Goal: Task Accomplishment & Management: Use online tool/utility

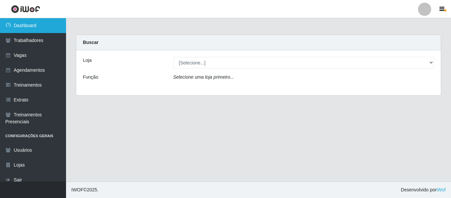
click at [33, 22] on link "Dashboard" at bounding box center [33, 25] width 66 height 15
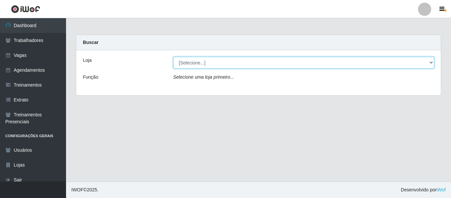
click at [363, 63] on select "[Selecione...] [GEOGRAPHIC_DATA] - Shopping [GEOGRAPHIC_DATA]" at bounding box center [303, 63] width 261 height 12
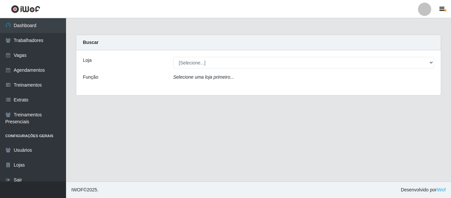
click at [286, 89] on div "Loja [Selecione...] Iskisita Atakado - Shopping Midway Mall Função Selecione um…" at bounding box center [258, 72] width 364 height 45
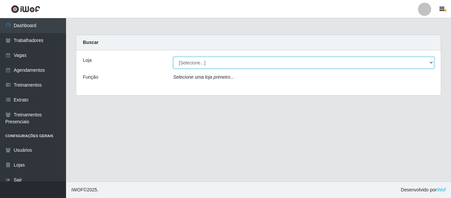
click at [277, 63] on select "[Selecione...] [GEOGRAPHIC_DATA] - Shopping [GEOGRAPHIC_DATA]" at bounding box center [303, 63] width 261 height 12
select select "424"
click at [173, 57] on select "[Selecione...] [GEOGRAPHIC_DATA] - Shopping [GEOGRAPHIC_DATA]" at bounding box center [303, 63] width 261 height 12
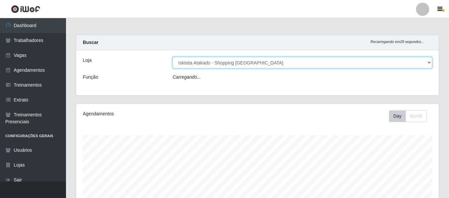
scroll to position [137, 363]
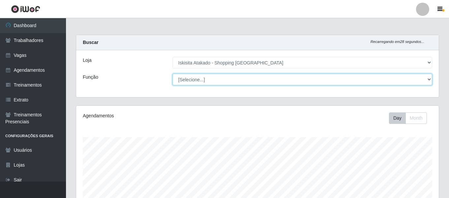
click at [256, 80] on select "[Selecione...] Auxiliar de Estacionamento Auxiliar de Estacionamento + Auxiliar…" at bounding box center [303, 80] width 260 height 12
select select "72"
click at [173, 74] on select "[Selecione...] Auxiliar de Estacionamento Auxiliar de Estacionamento + Auxiliar…" at bounding box center [303, 80] width 260 height 12
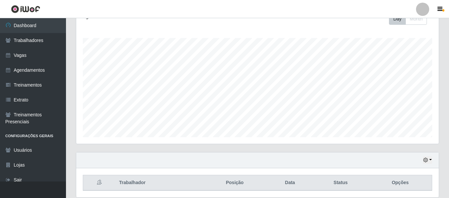
scroll to position [123, 0]
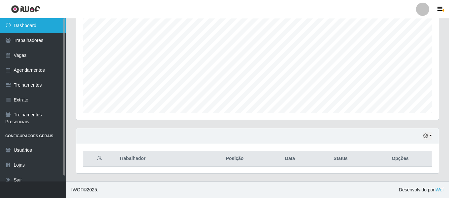
click at [22, 25] on link "Dashboard" at bounding box center [33, 25] width 66 height 15
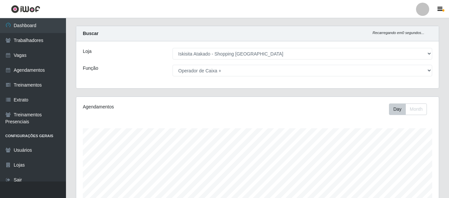
scroll to position [0, 0]
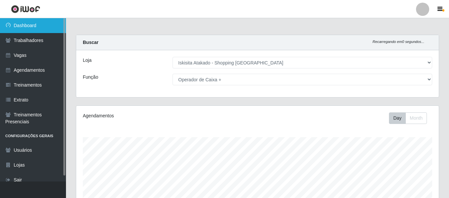
click at [19, 29] on link "Dashboard" at bounding box center [33, 25] width 66 height 15
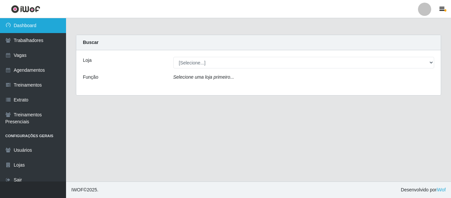
click at [39, 24] on link "Dashboard" at bounding box center [33, 25] width 66 height 15
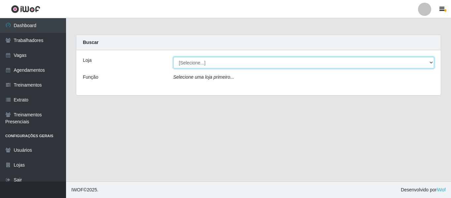
click at [255, 66] on select "[Selecione...] [GEOGRAPHIC_DATA] - Shopping [GEOGRAPHIC_DATA]" at bounding box center [303, 63] width 261 height 12
select select "424"
click at [173, 57] on select "[Selecione...] [GEOGRAPHIC_DATA] - Shopping [GEOGRAPHIC_DATA]" at bounding box center [303, 63] width 261 height 12
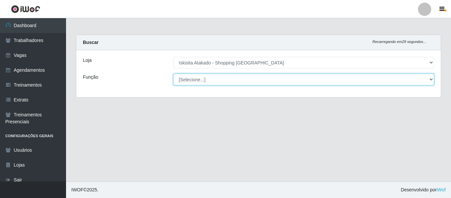
click at [243, 78] on select "[Selecione...] Auxiliar de Estacionamento Auxiliar de Estacionamento + Auxiliar…" at bounding box center [303, 80] width 261 height 12
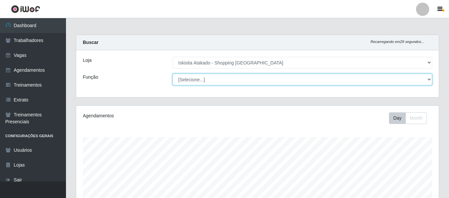
scroll to position [137, 363]
click at [173, 74] on select "[Selecione...] Auxiliar de Estacionamento Auxiliar de Estacionamento + Auxiliar…" at bounding box center [303, 80] width 260 height 12
click at [246, 80] on select "[Selecione...] Auxiliar de Estacionamento Auxiliar de Estacionamento + Auxiliar…" at bounding box center [303, 80] width 260 height 12
select select "22"
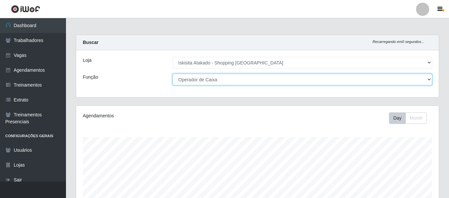
click at [173, 74] on select "[Selecione...] Auxiliar de Estacionamento Auxiliar de Estacionamento + Auxiliar…" at bounding box center [303, 80] width 260 height 12
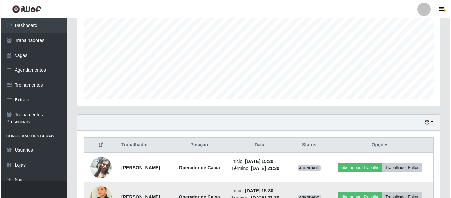
scroll to position [211, 0]
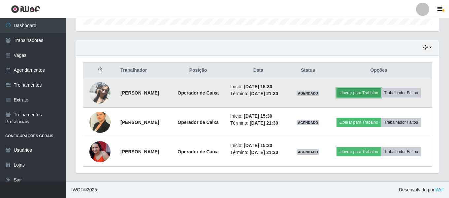
click at [364, 96] on button "Liberar para Trabalho" at bounding box center [359, 92] width 45 height 9
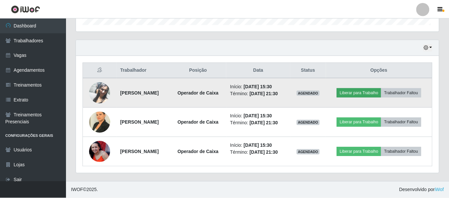
scroll to position [137, 359]
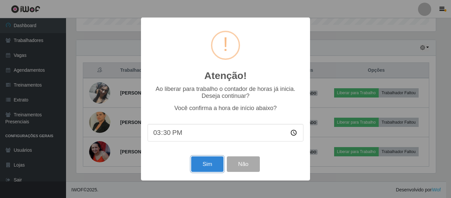
drag, startPoint x: 221, startPoint y: 165, endPoint x: 225, endPoint y: 164, distance: 3.3
click at [223, 165] on button "Sim" at bounding box center [207, 164] width 32 height 16
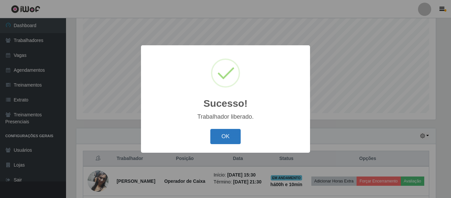
click at [237, 138] on button "OK" at bounding box center [225, 137] width 31 height 16
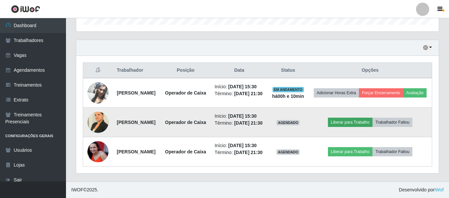
scroll to position [247, 0]
click at [362, 117] on button "Liberar para Trabalho" at bounding box center [350, 121] width 45 height 9
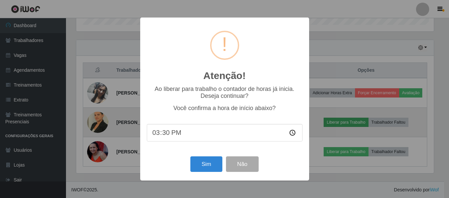
scroll to position [137, 359]
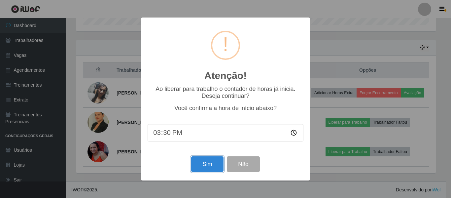
click at [206, 163] on button "Sim" at bounding box center [207, 164] width 32 height 16
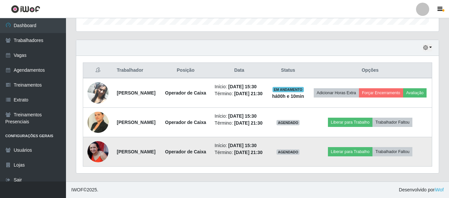
scroll to position [123, 0]
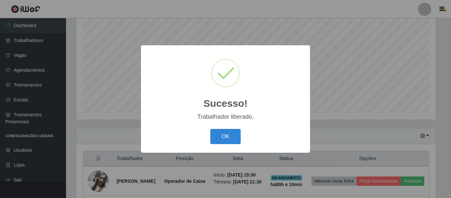
drag, startPoint x: 229, startPoint y: 139, endPoint x: 267, endPoint y: 133, distance: 38.7
click at [229, 139] on button "OK" at bounding box center [225, 137] width 31 height 16
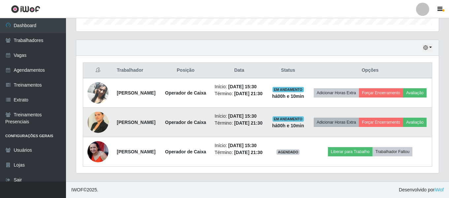
scroll to position [247, 0]
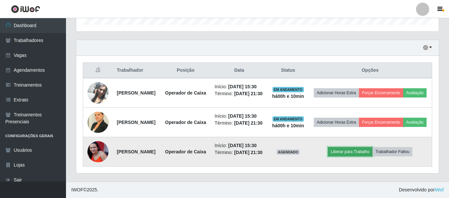
click at [360, 147] on button "Liberar para Trabalho" at bounding box center [350, 151] width 45 height 9
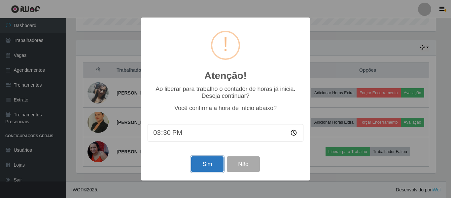
click at [212, 164] on button "Sim" at bounding box center [207, 164] width 32 height 16
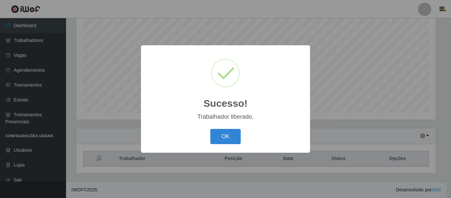
click at [226, 138] on button "OK" at bounding box center [225, 137] width 31 height 16
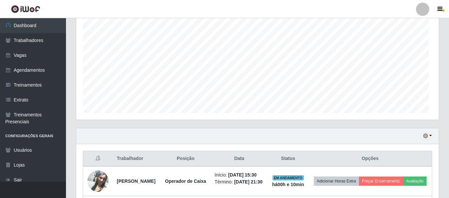
scroll to position [137, 363]
